Goal: Book appointment/travel/reservation

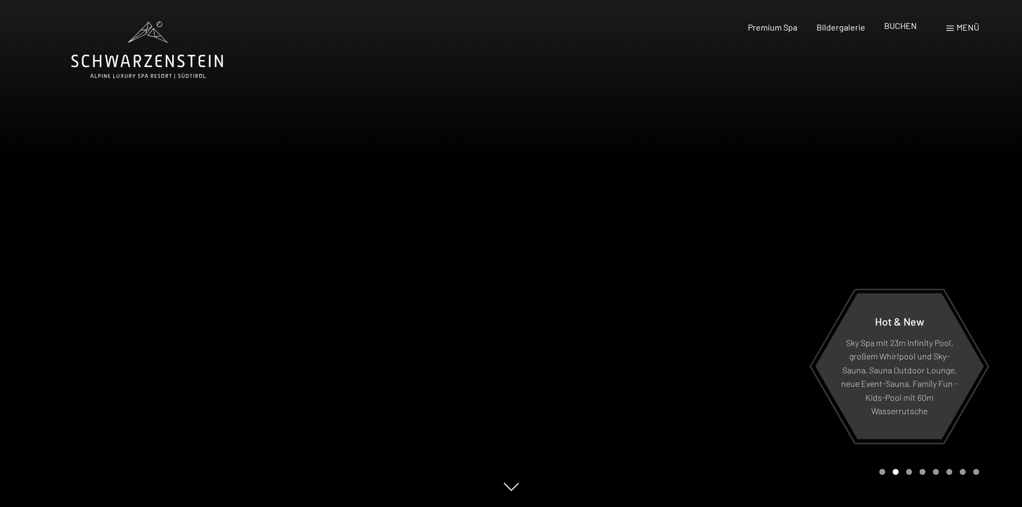
click at [893, 26] on span "BUCHEN" at bounding box center [900, 25] width 33 height 10
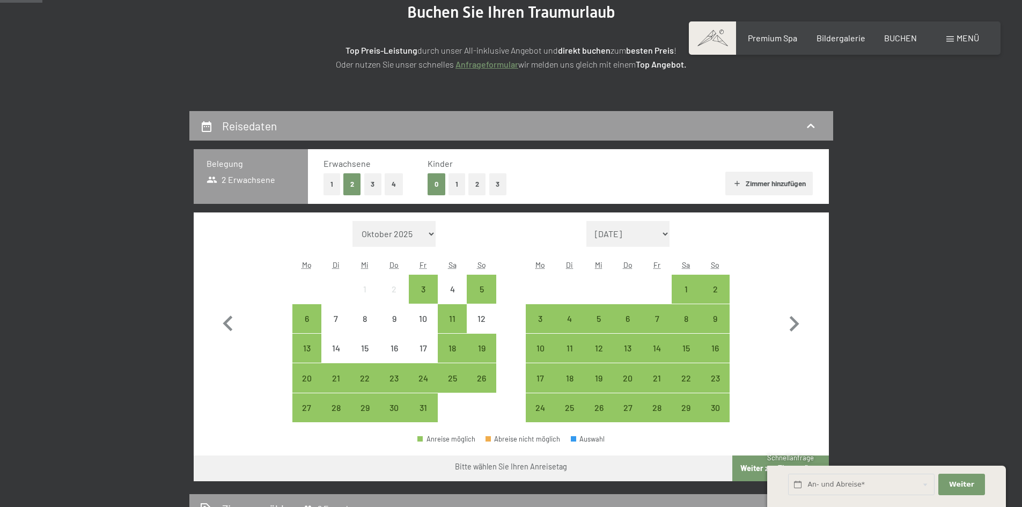
scroll to position [195, 0]
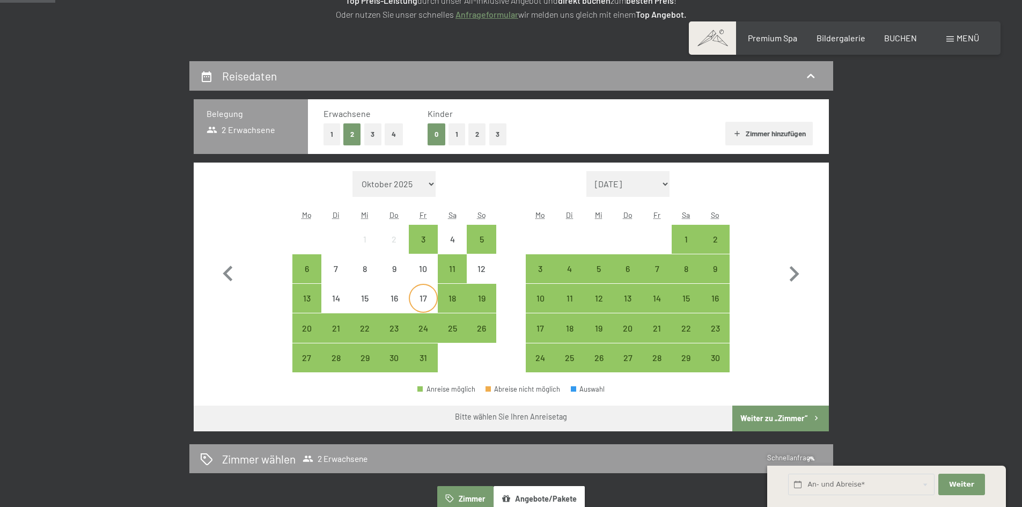
click at [428, 302] on div "17" at bounding box center [423, 307] width 27 height 27
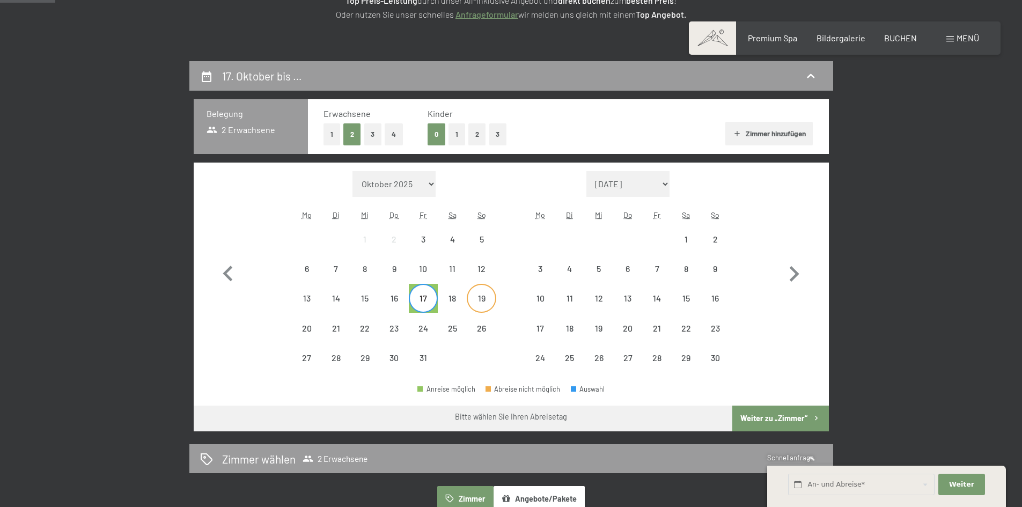
click at [487, 304] on div "19" at bounding box center [481, 307] width 27 height 27
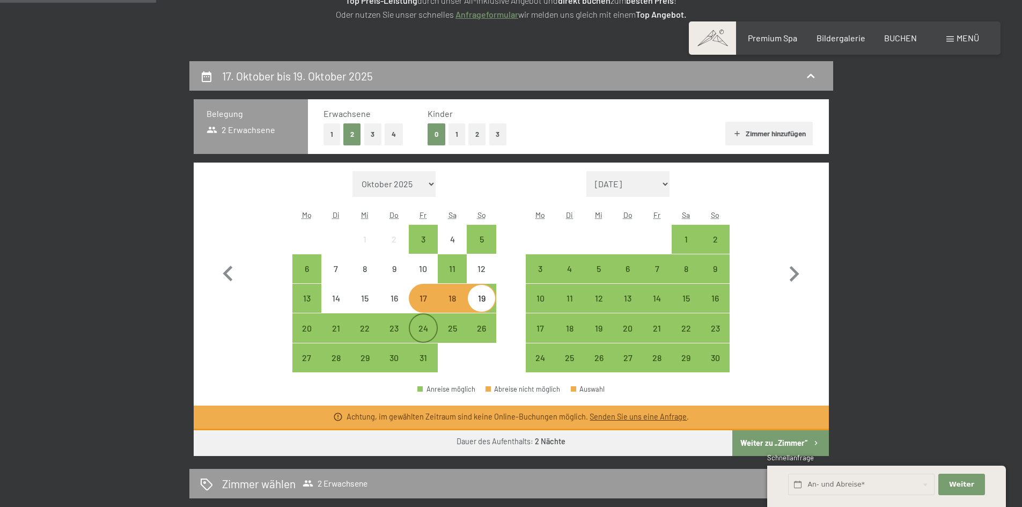
scroll to position [0, 0]
